Goal: Task Accomplishment & Management: Complete application form

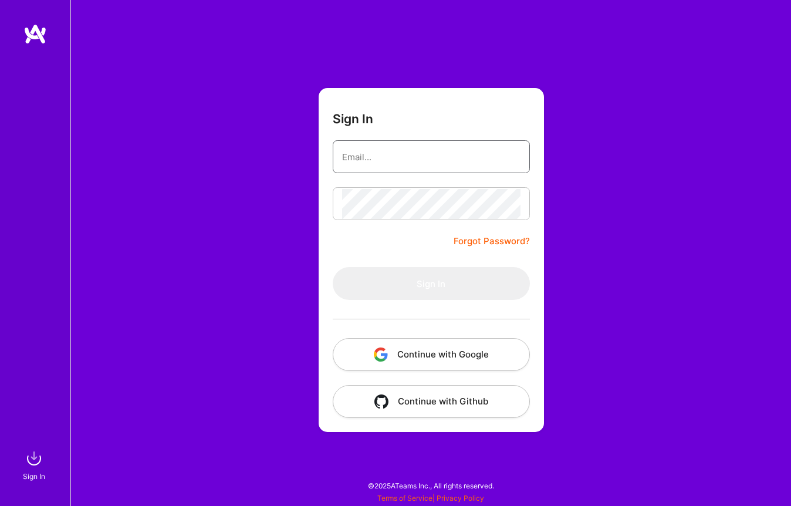
type input "[EMAIL_ADDRESS][DOMAIN_NAME]"
click at [431, 284] on button "Sign In" at bounding box center [431, 283] width 197 height 33
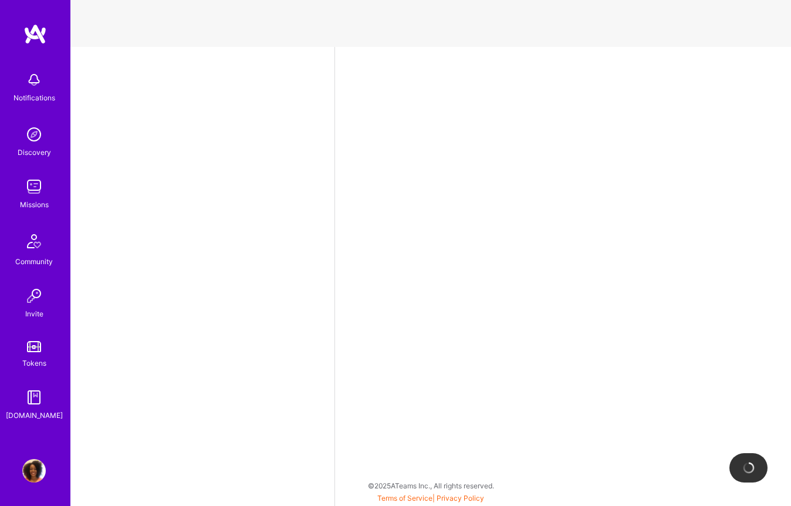
select select "US"
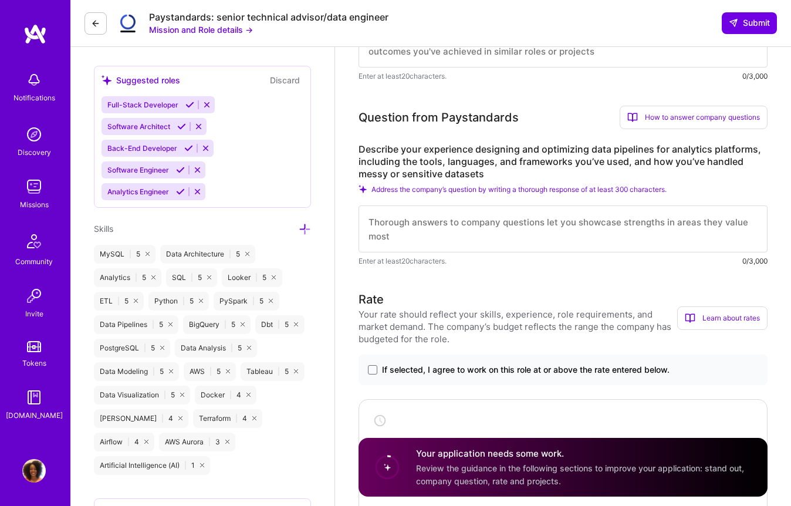
scroll to position [492, 0]
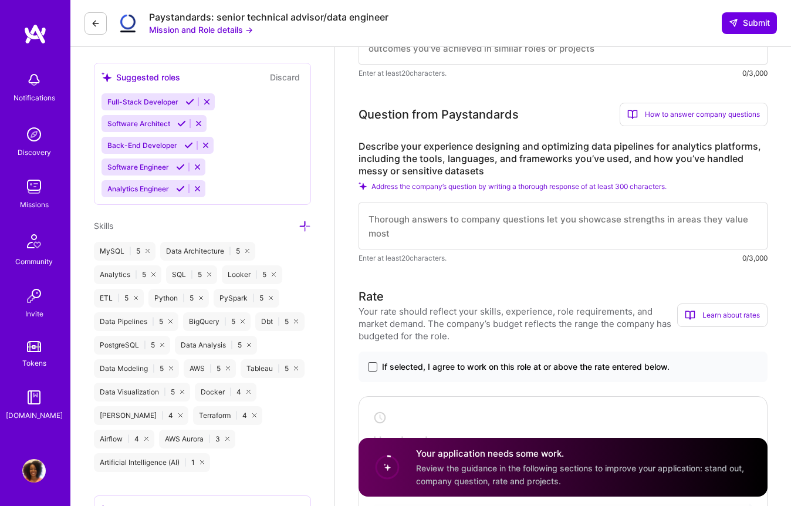
click at [372, 370] on span at bounding box center [372, 366] width 9 height 9
click at [0, 0] on input "If selected, I agree to work on this role at or above the rate entered below." at bounding box center [0, 0] width 0 height 0
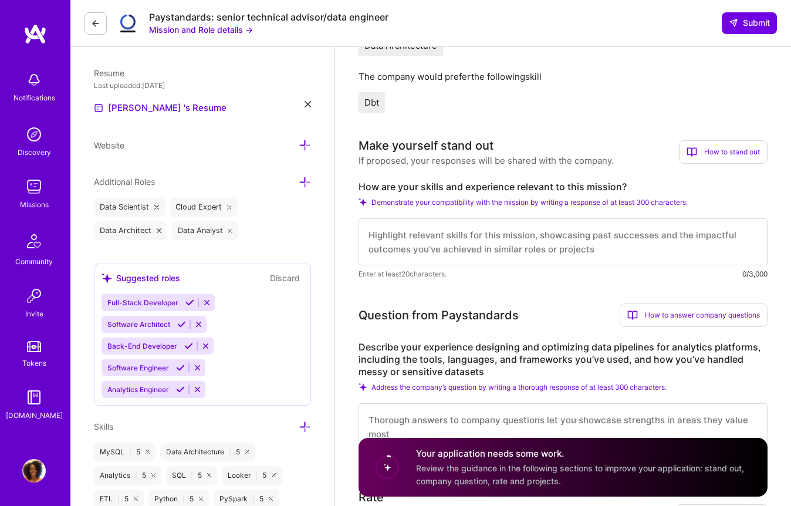
scroll to position [235, 0]
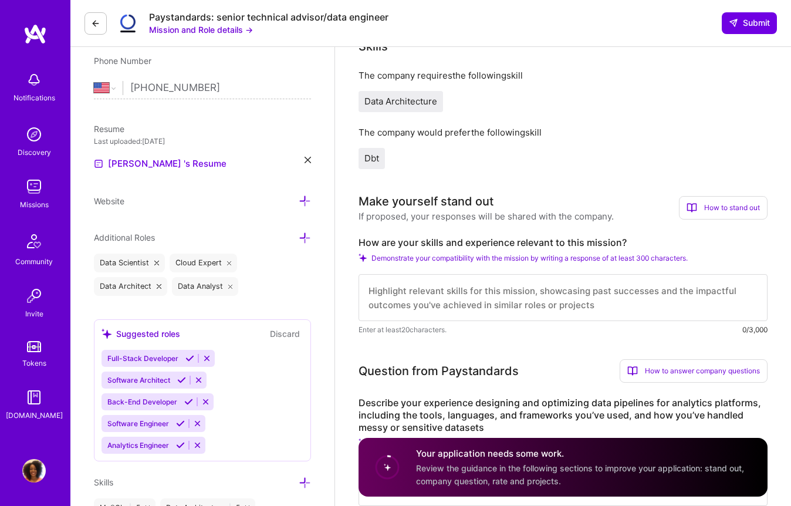
click at [403, 294] on textarea at bounding box center [563, 297] width 409 height 47
paste textarea "I specialize in transforming brittle data pipelines into automated, transparent…"
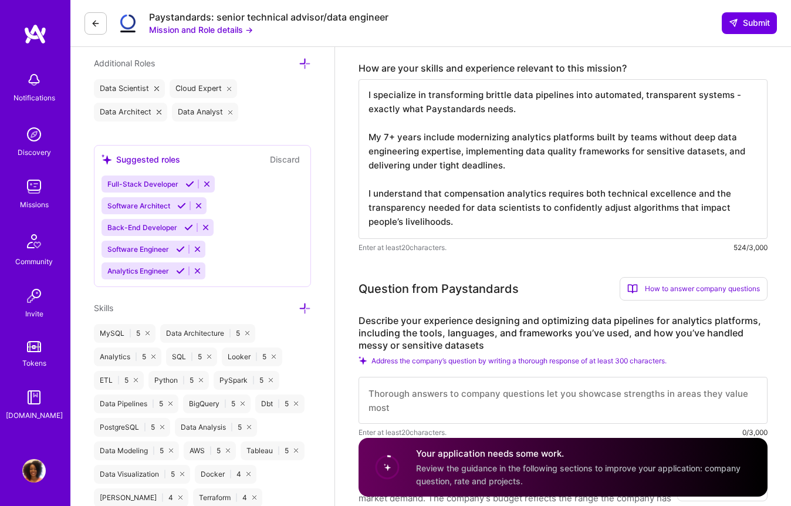
scroll to position [462, 0]
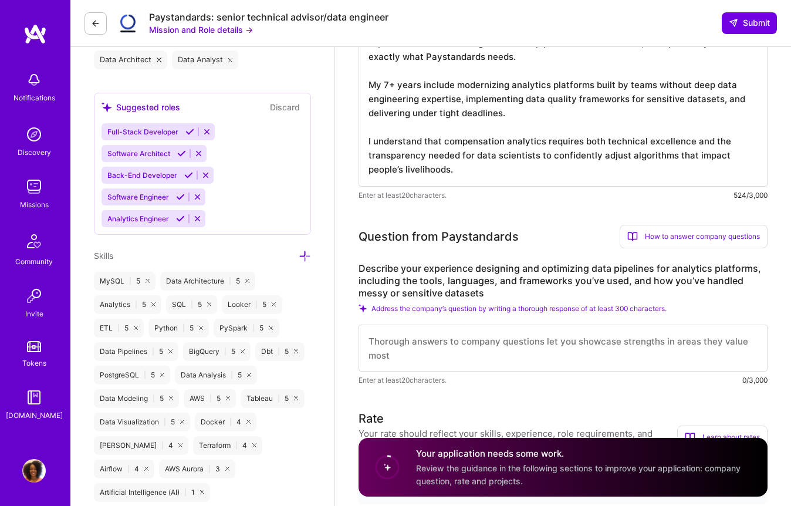
type textarea "I specialize in transforming brittle data pipelines into automated, transparent…"
click at [382, 350] on textarea at bounding box center [563, 348] width 409 height 47
paste textarea "L’ip dol sit ametconsect ad elit se doeiusm temporinc utlabore etdoloremagnaal.…"
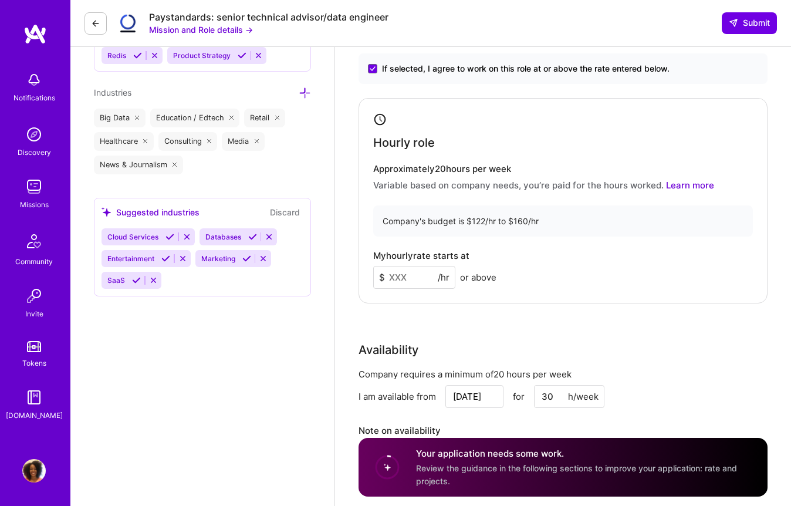
scroll to position [1158, 0]
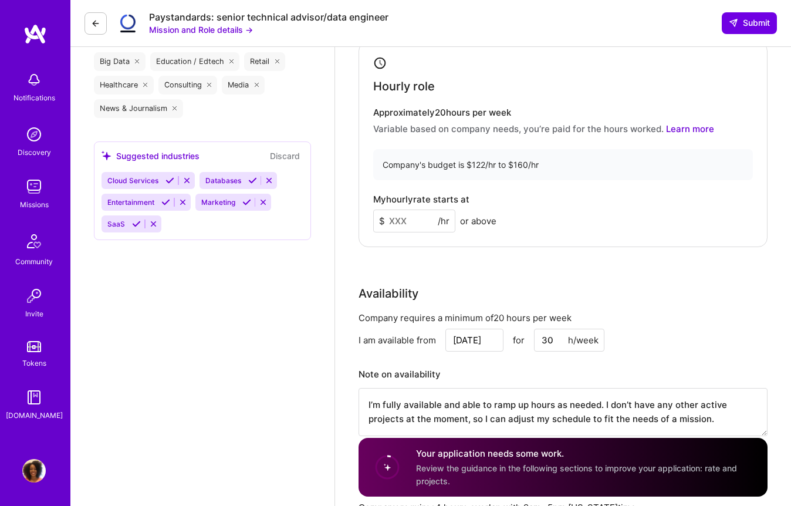
type textarea "L’ip dol sit ametconsect ad elit se doeiusm temporinc utlabore etdoloremagnaal.…"
click at [424, 210] on input at bounding box center [414, 221] width 82 height 23
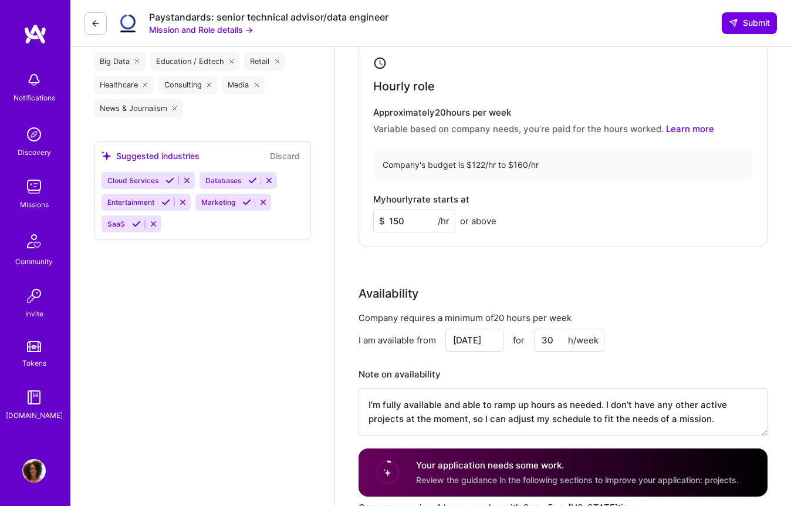
type input "150"
click at [484, 253] on div "Rate Your rate should reflect your skills, experience, role requirements, and m…" at bounding box center [563, 192] width 409 height 518
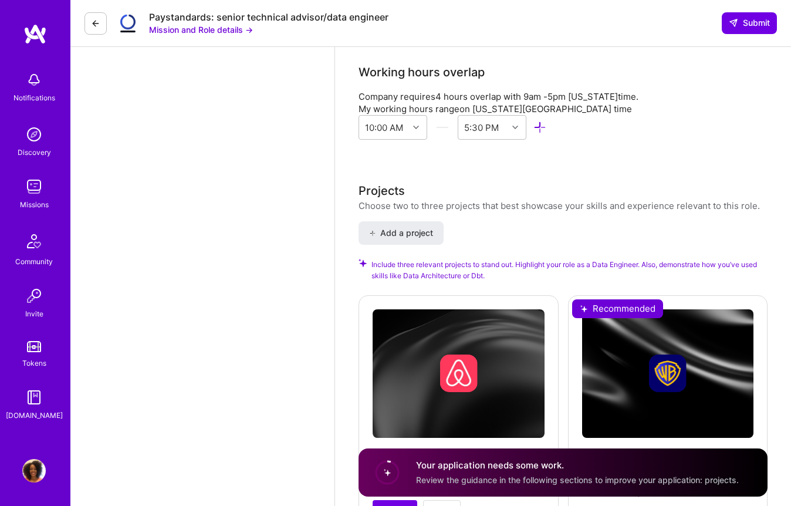
scroll to position [1609, 0]
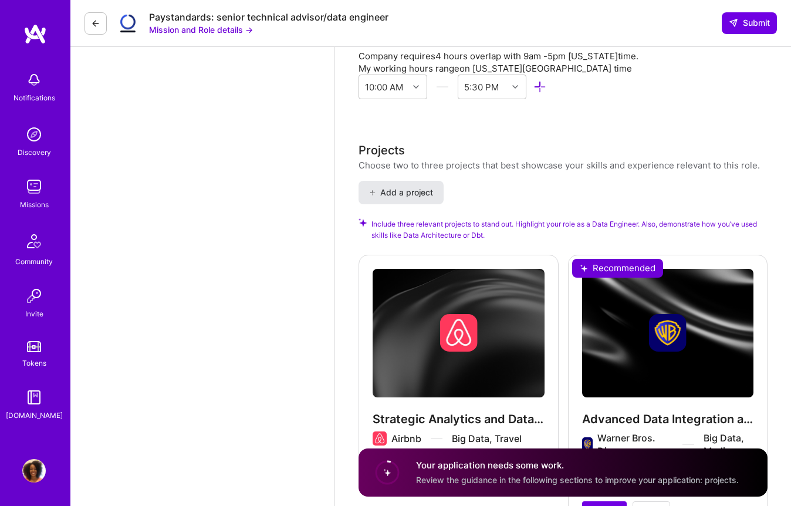
click at [427, 187] on span "Add a project" at bounding box center [401, 193] width 64 height 12
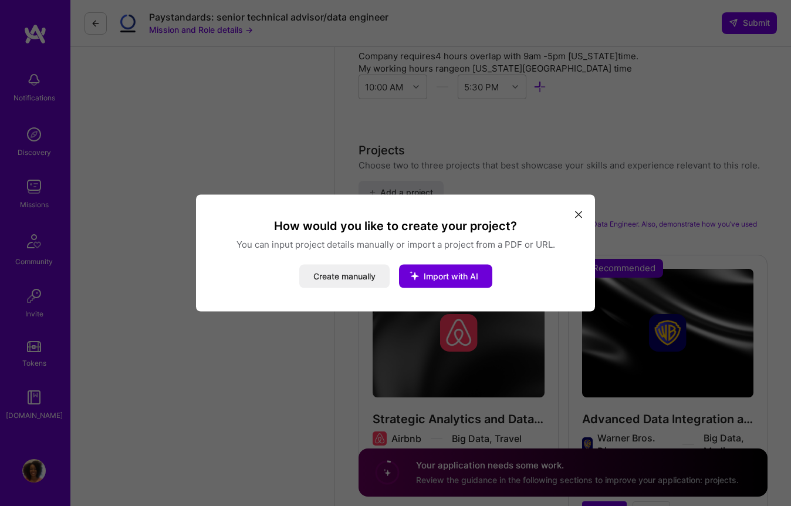
click at [577, 212] on icon "modal" at bounding box center [578, 214] width 7 height 7
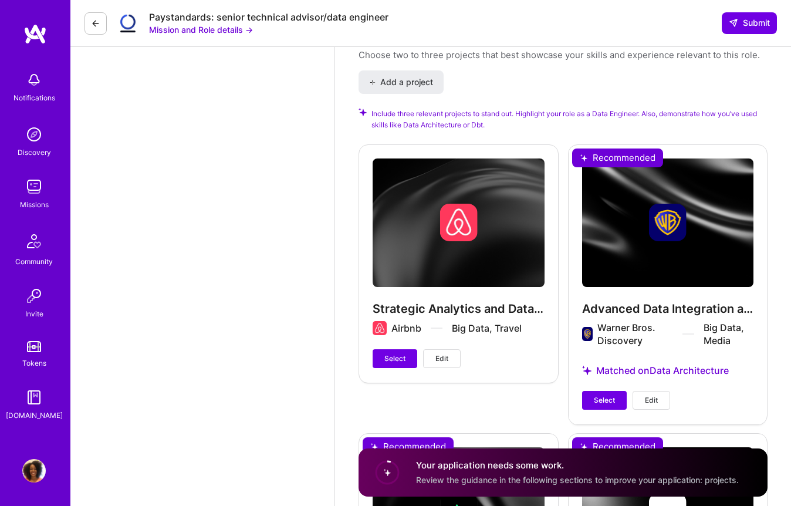
scroll to position [1723, 0]
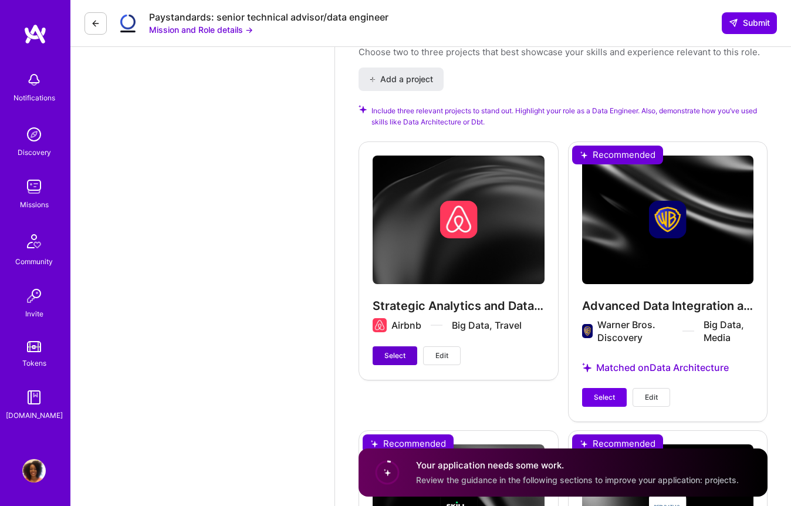
click at [396, 349] on button "Select" at bounding box center [395, 355] width 45 height 19
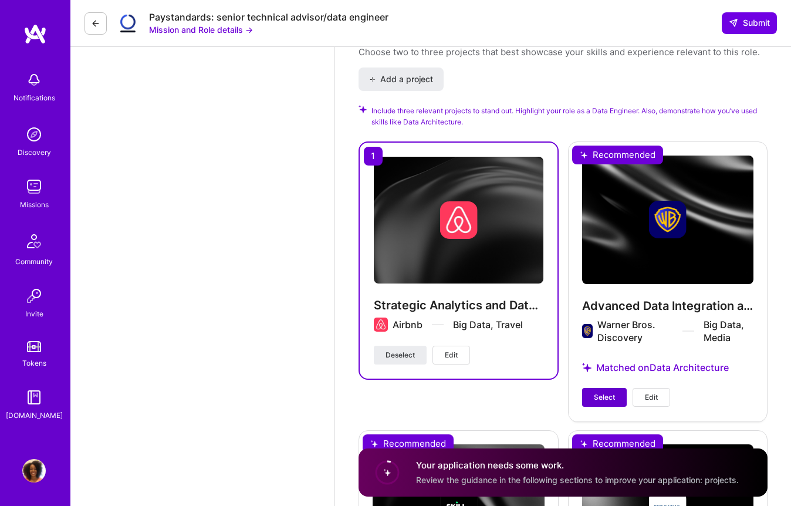
click at [598, 392] on span "Select" at bounding box center [604, 397] width 21 height 11
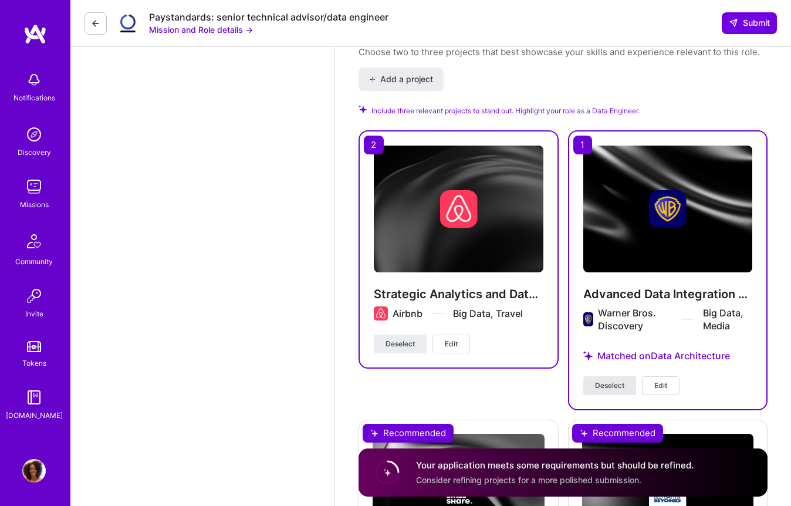
click at [598, 381] on button "Deselect" at bounding box center [610, 385] width 53 height 19
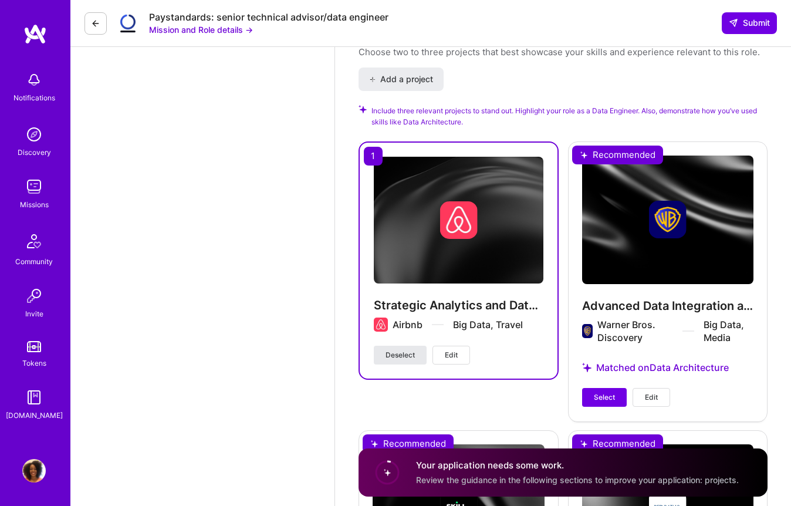
click at [412, 350] on span "Deselect" at bounding box center [400, 355] width 29 height 11
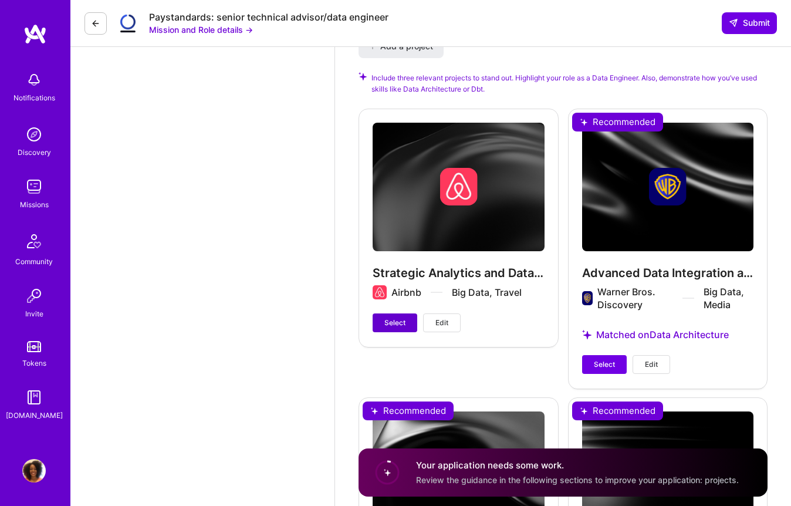
scroll to position [1772, 0]
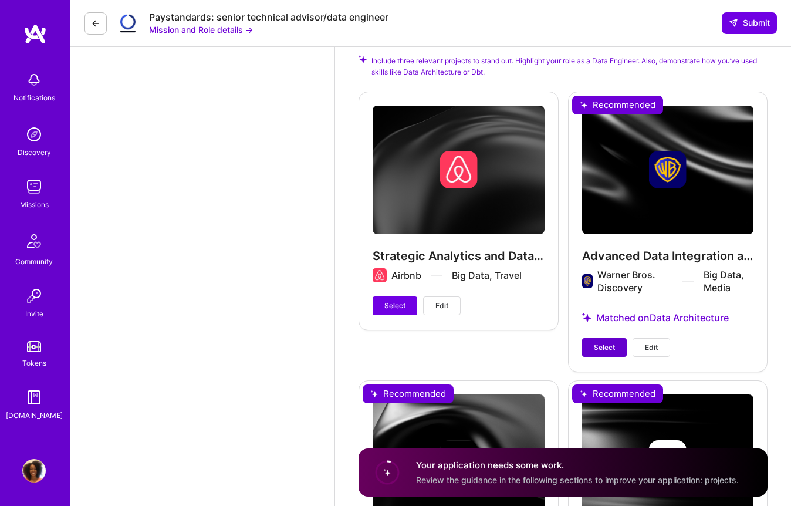
click at [611, 342] on span "Select" at bounding box center [604, 347] width 21 height 11
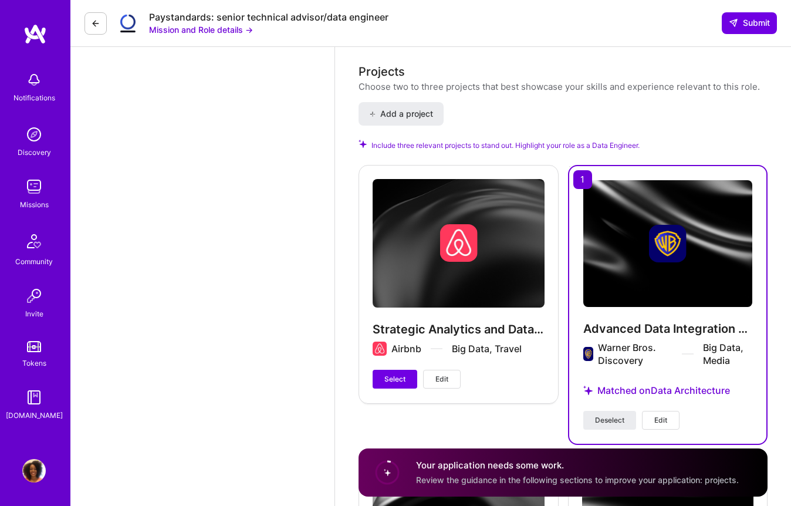
scroll to position [1733, 0]
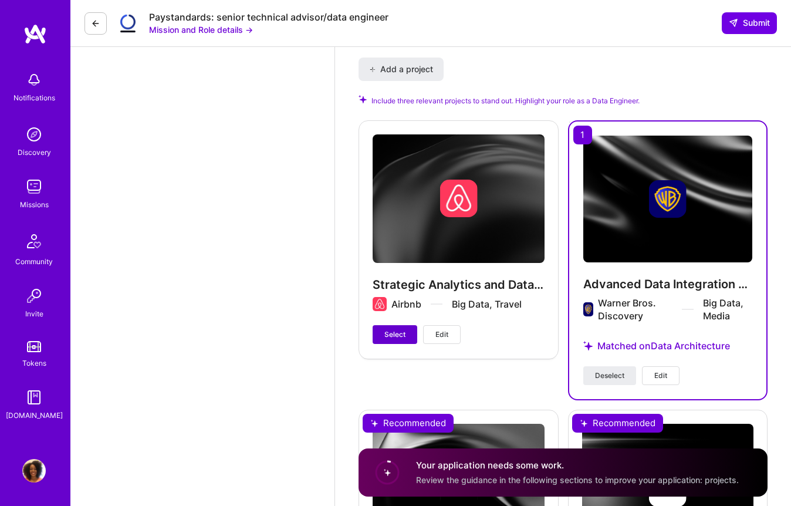
click at [401, 329] on span "Select" at bounding box center [395, 334] width 21 height 11
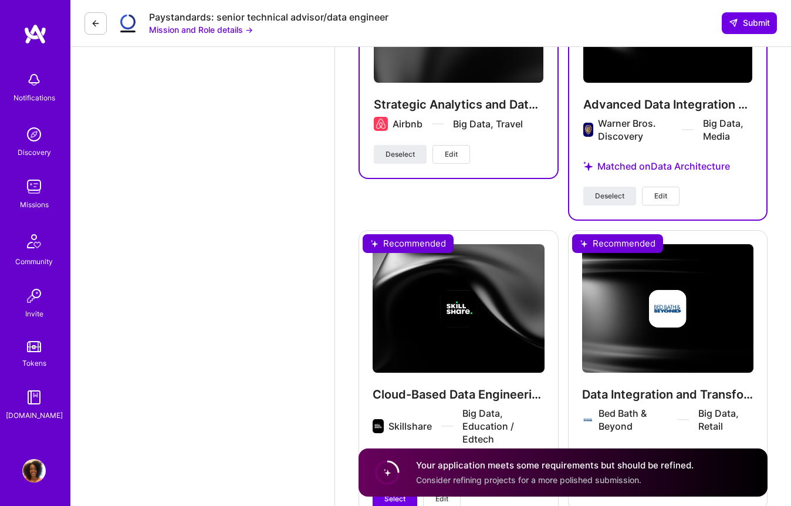
scroll to position [2020, 0]
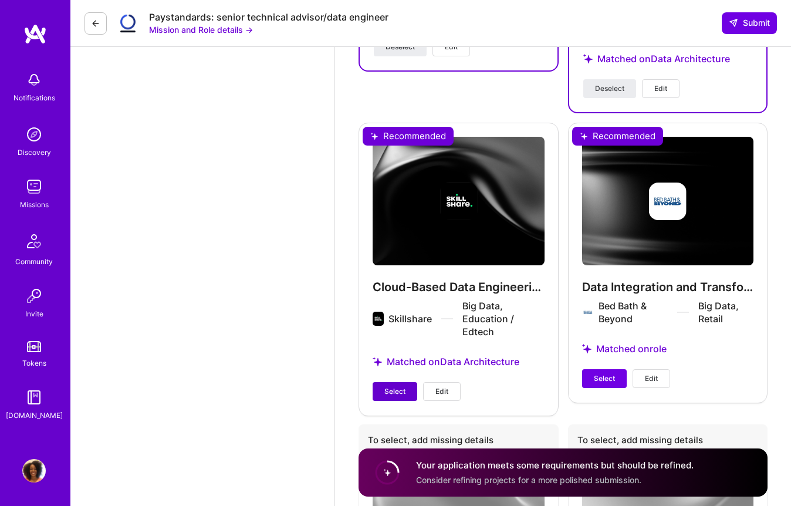
click at [386, 386] on button "Select" at bounding box center [395, 391] width 45 height 19
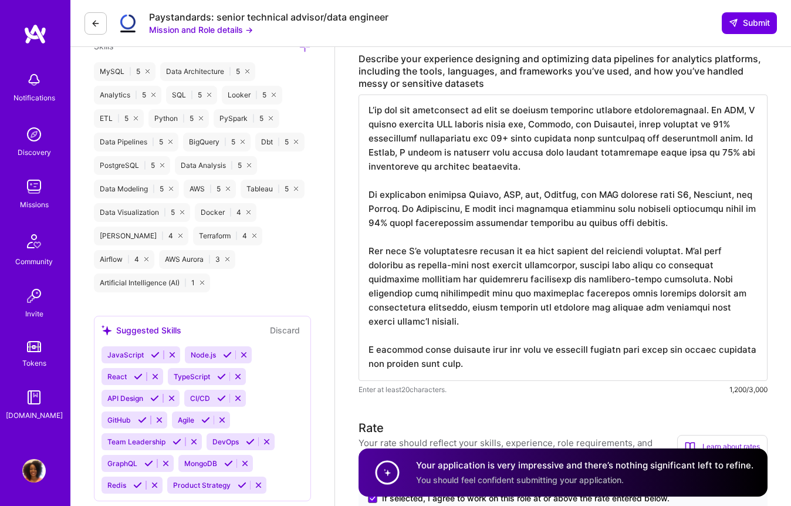
scroll to position [678, 0]
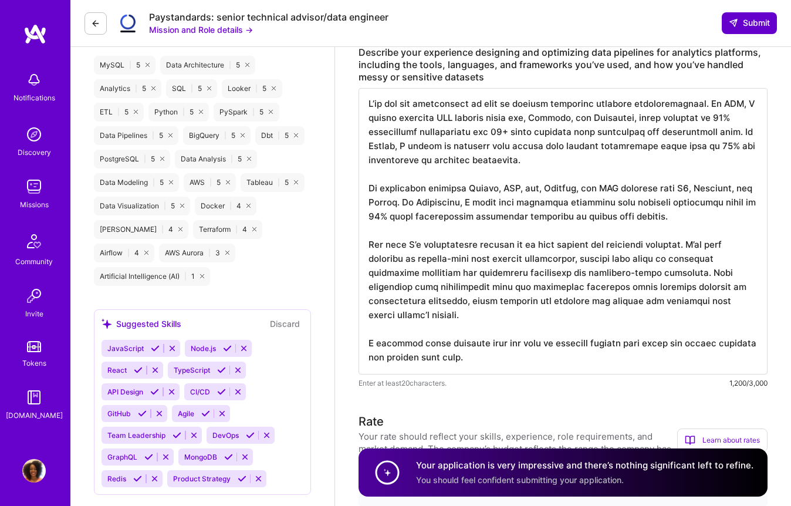
click at [753, 25] on span "Submit" at bounding box center [749, 23] width 41 height 12
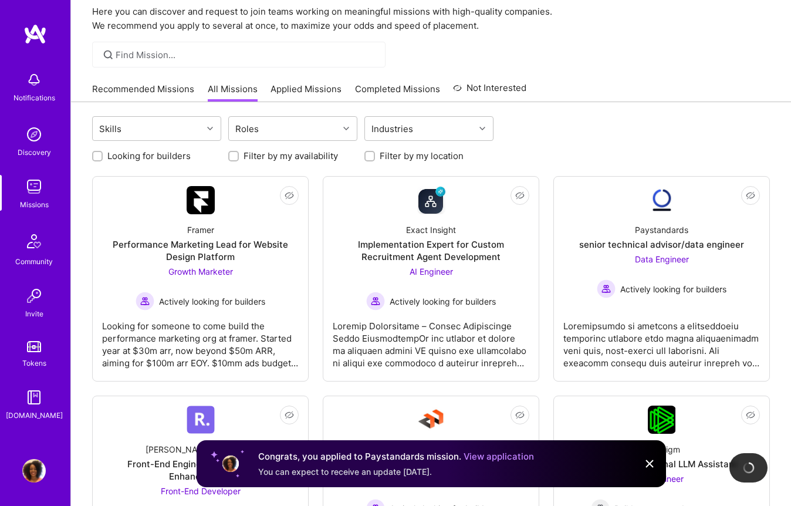
scroll to position [45, 0]
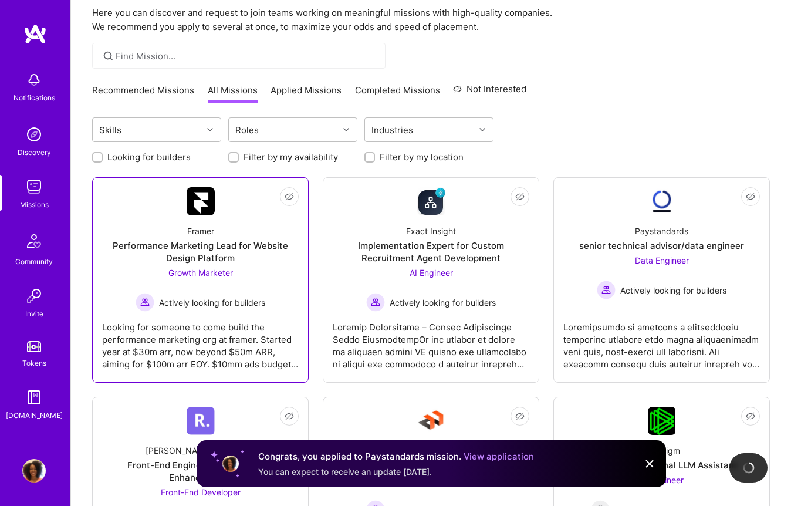
click at [215, 351] on div "Looking for someone to come build the performance marketing org at framer. Star…" at bounding box center [200, 341] width 197 height 59
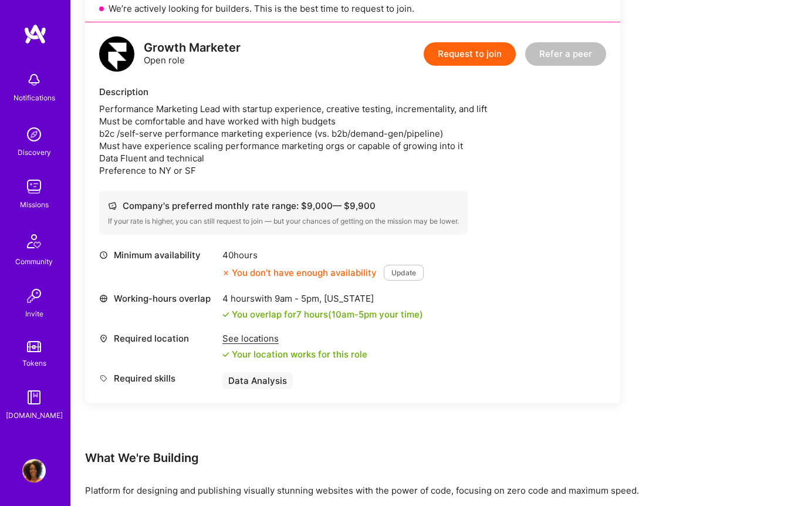
scroll to position [214, 0]
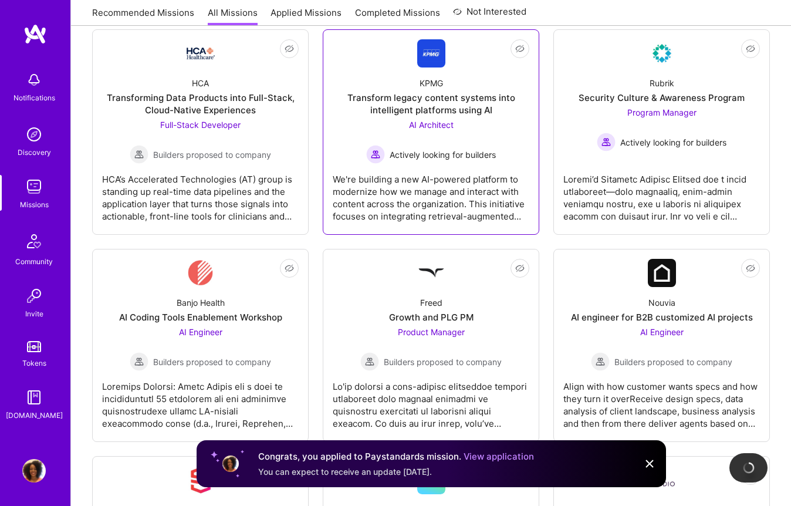
scroll to position [904, 0]
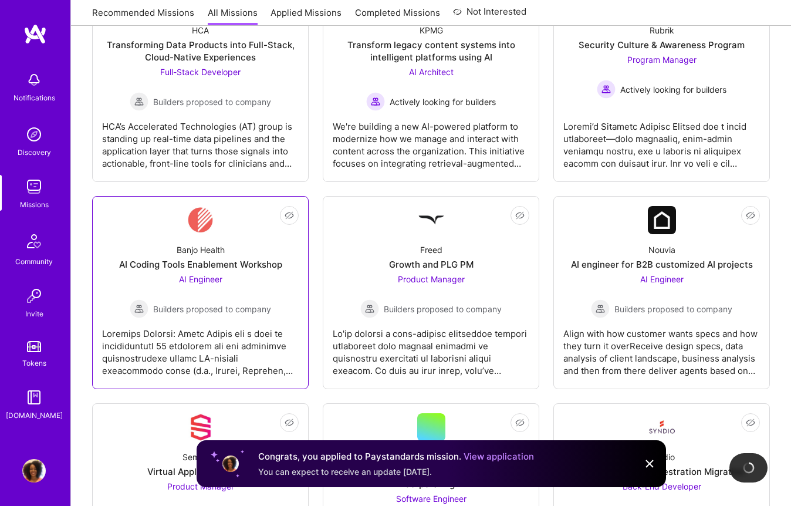
click at [204, 355] on div at bounding box center [200, 347] width 197 height 59
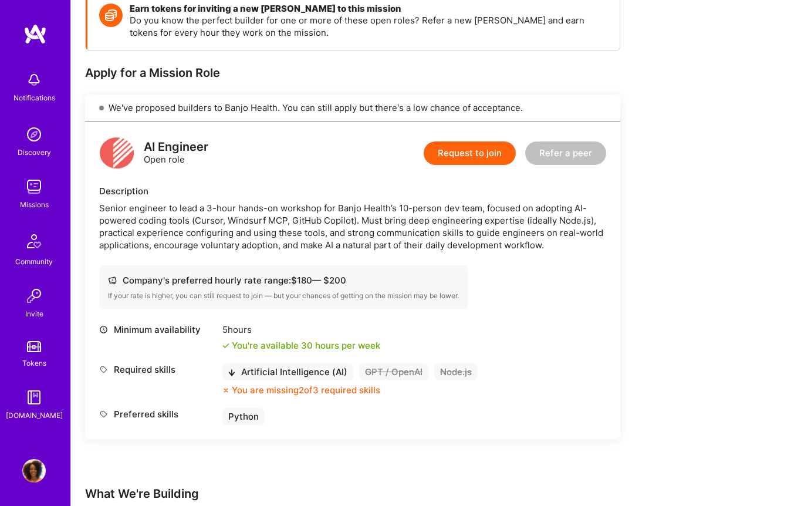
scroll to position [143, 0]
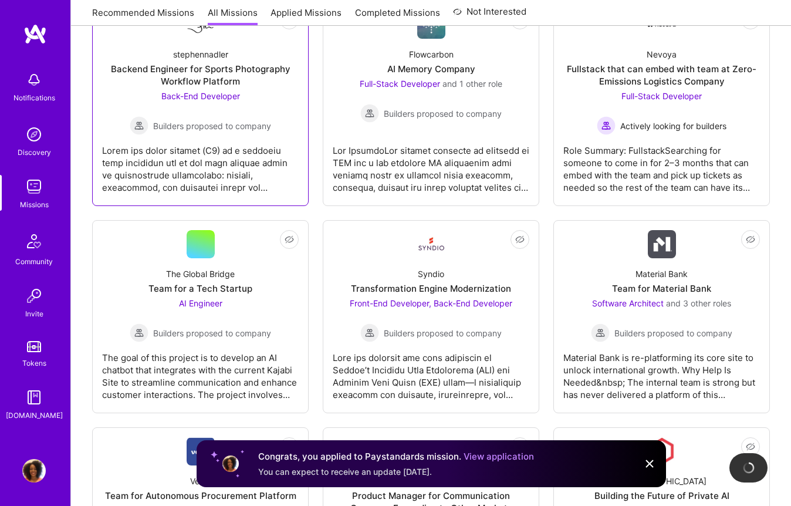
scroll to position [1544, 0]
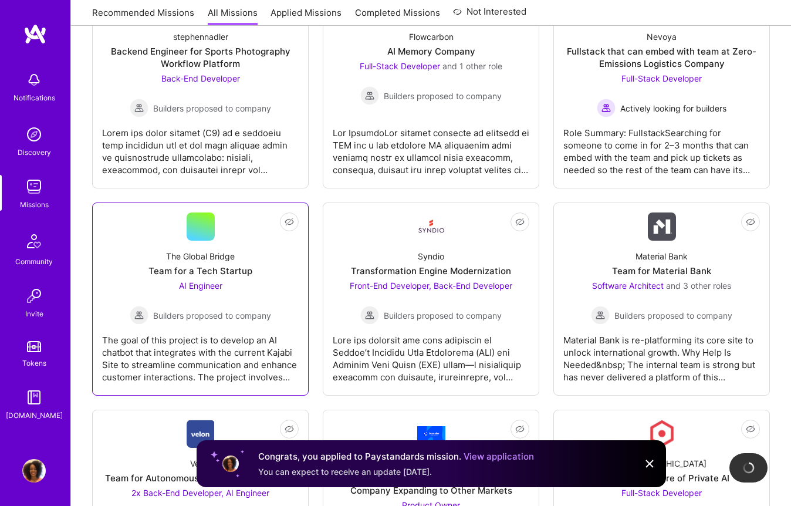
click at [193, 346] on div "The goal of this project is to develop an AI chatbot that integrates with the c…" at bounding box center [200, 354] width 197 height 59
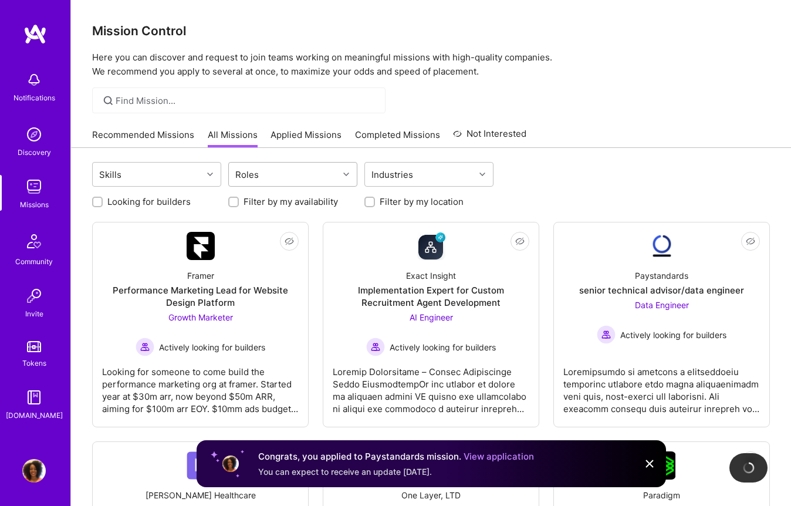
click at [268, 180] on div "Roles" at bounding box center [284, 174] width 110 height 23
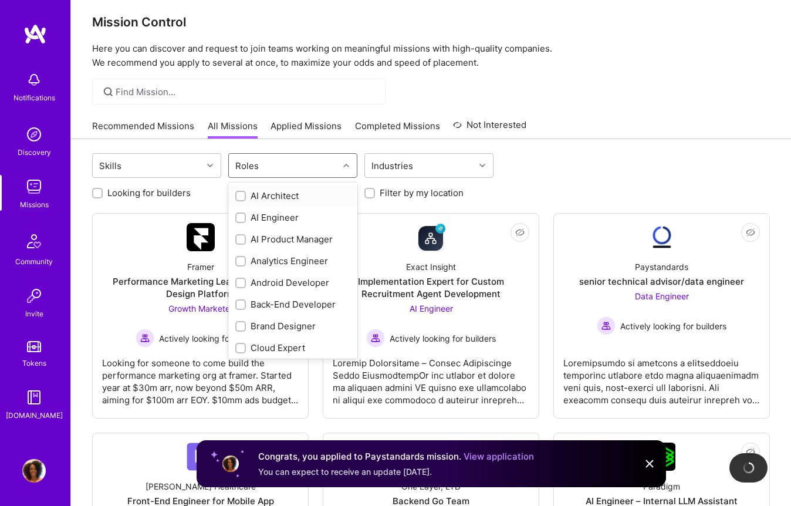
scroll to position [12, 0]
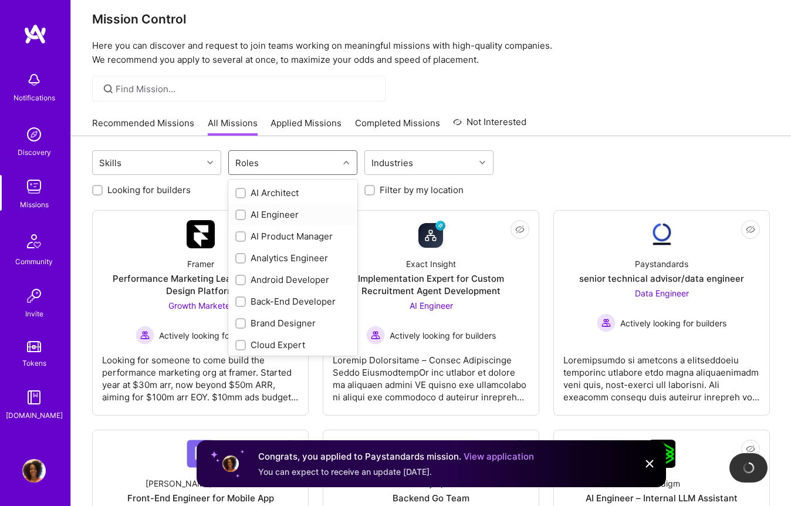
click at [263, 211] on div "AI Engineer" at bounding box center [292, 214] width 115 height 12
checkbox input "true"
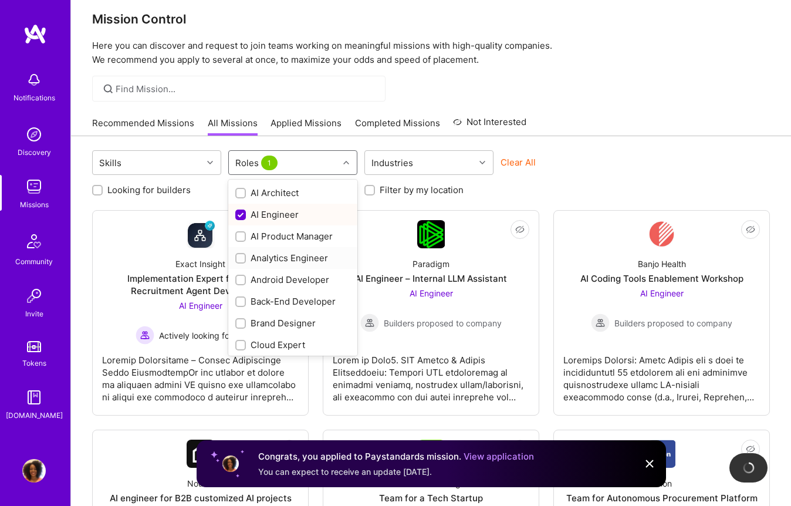
click at [258, 254] on div "Analytics Engineer" at bounding box center [292, 258] width 115 height 12
checkbox input "true"
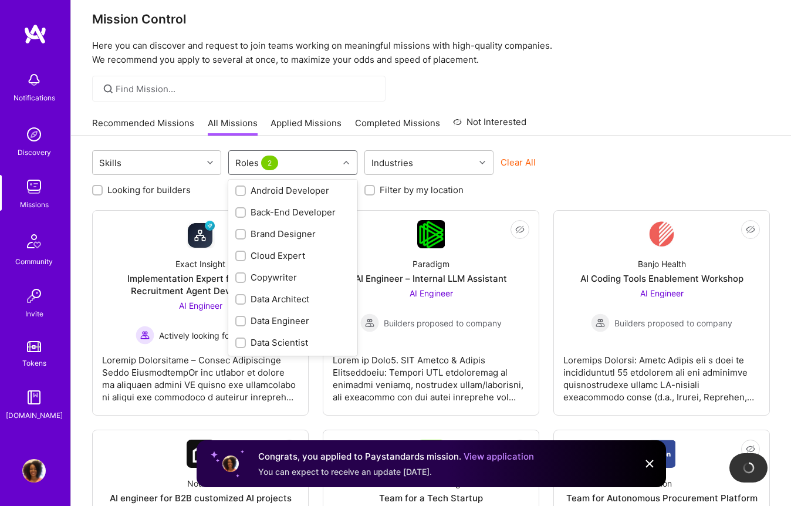
scroll to position [119, 0]
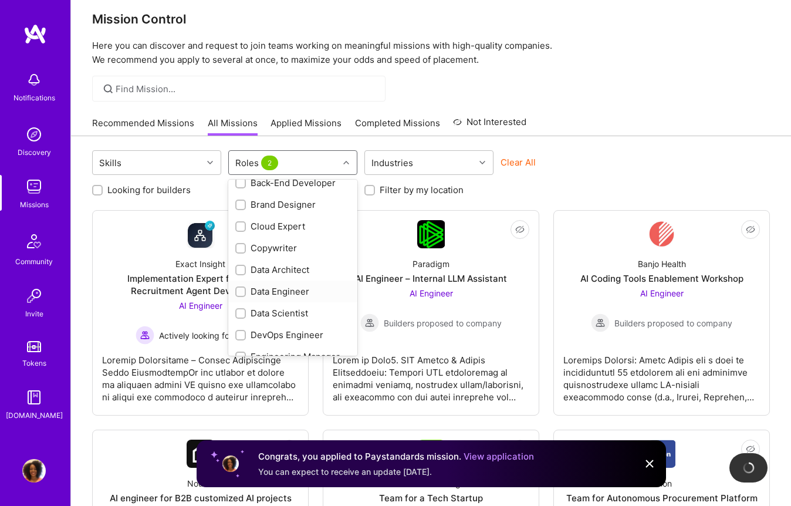
click at [257, 289] on div "Data Engineer" at bounding box center [292, 291] width 115 height 12
checkbox input "true"
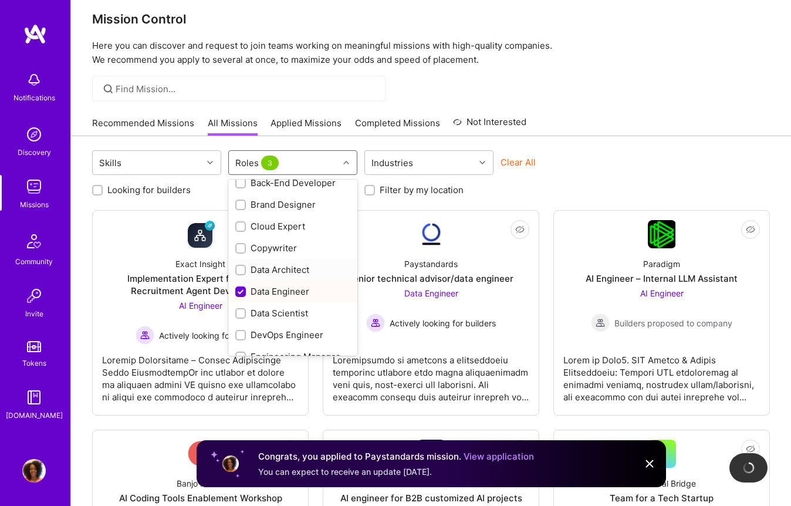
click at [258, 269] on div "Data Architect" at bounding box center [292, 270] width 115 height 12
checkbox input "true"
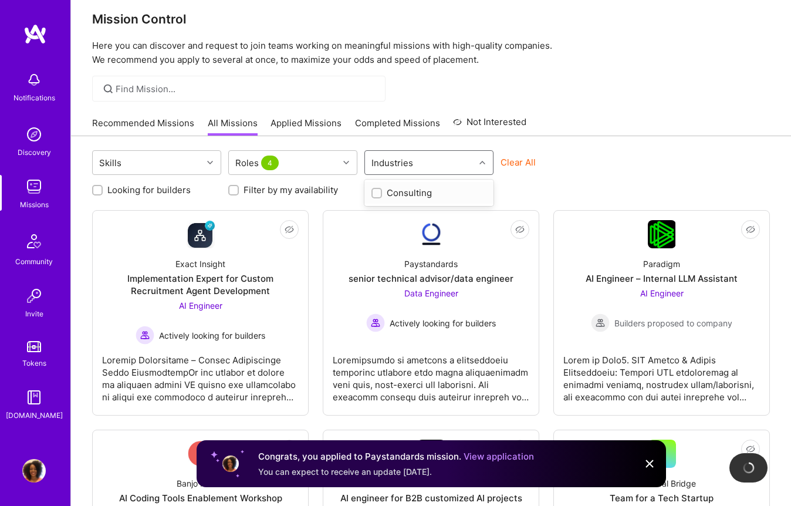
click at [400, 157] on div "Industries" at bounding box center [393, 162] width 48 height 17
click at [188, 162] on div "Skills" at bounding box center [148, 162] width 110 height 23
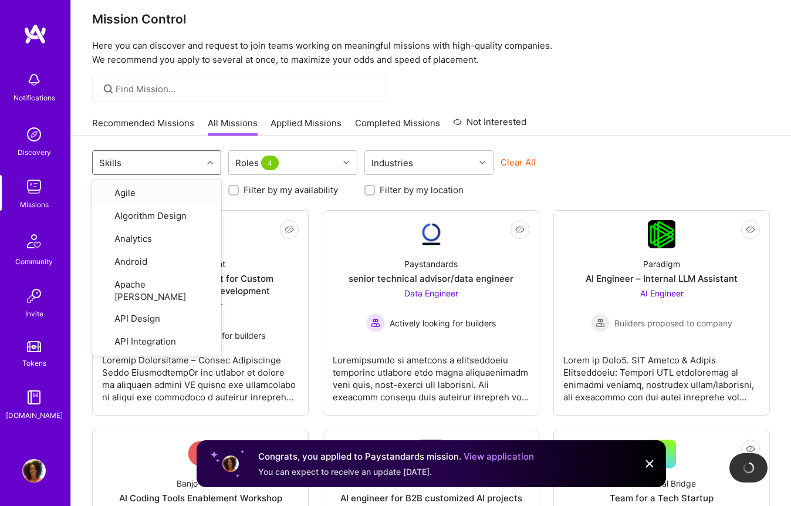
click at [188, 162] on div "Skills" at bounding box center [148, 162] width 110 height 23
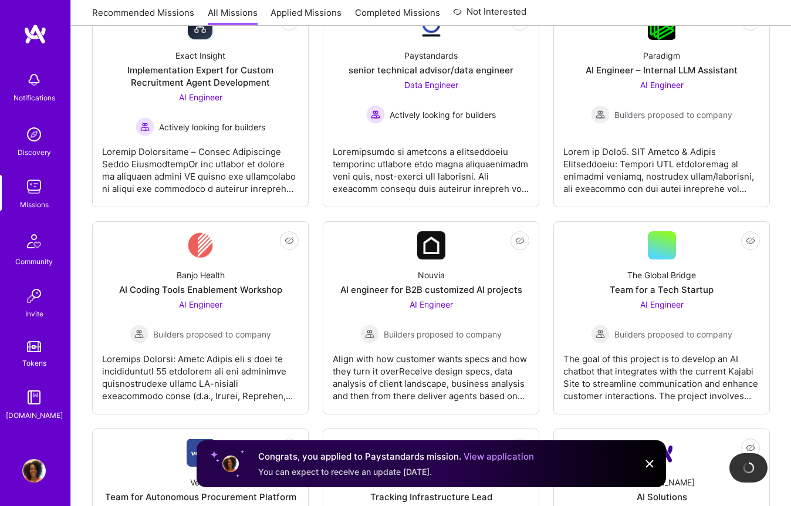
scroll to position [246, 0]
